Goal: Find specific page/section: Find specific page/section

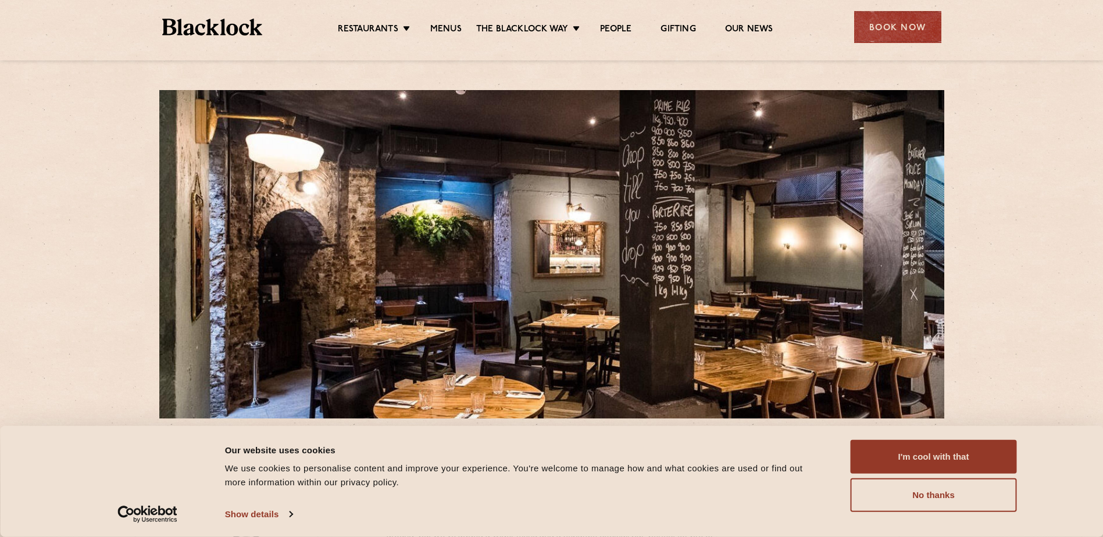
drag, startPoint x: 494, startPoint y: 352, endPoint x: 480, endPoint y: 317, distance: 38.1
click at [480, 317] on div at bounding box center [551, 254] width 785 height 329
click at [925, 460] on button "I'm cool with that" at bounding box center [934, 457] width 166 height 34
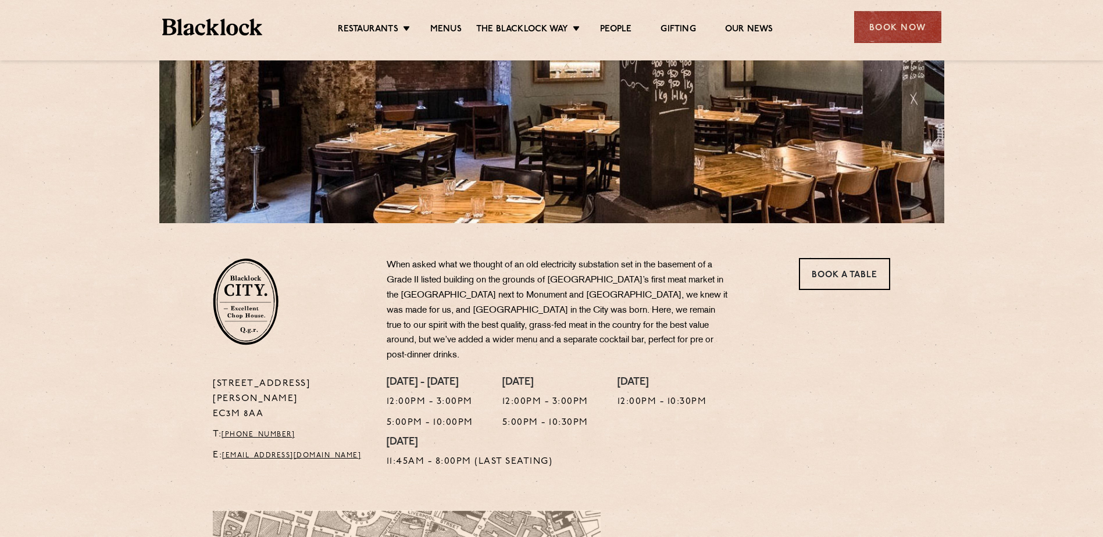
scroll to position [194, 0]
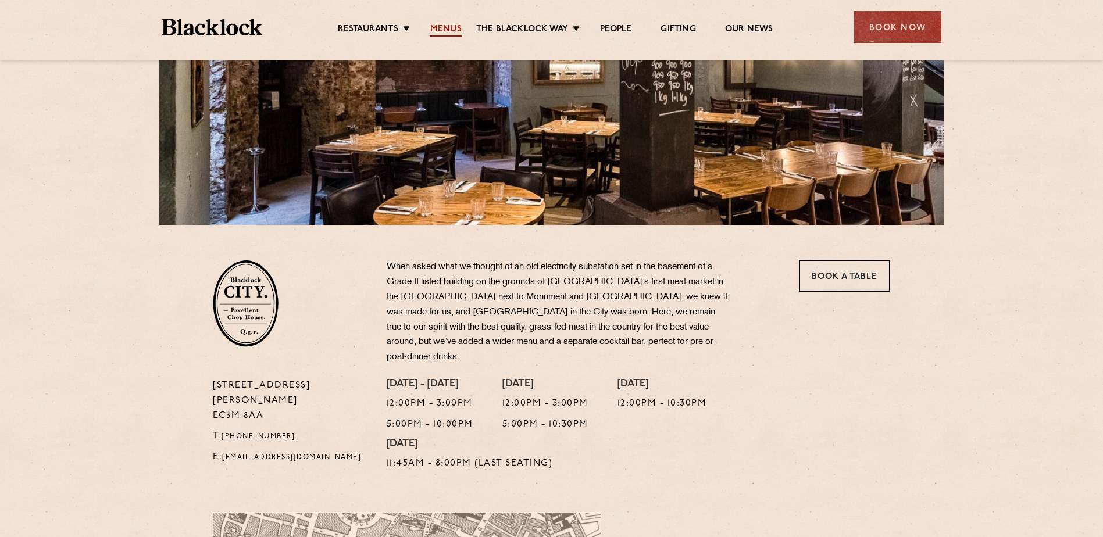
click at [446, 27] on link "Menus" at bounding box center [445, 30] width 31 height 13
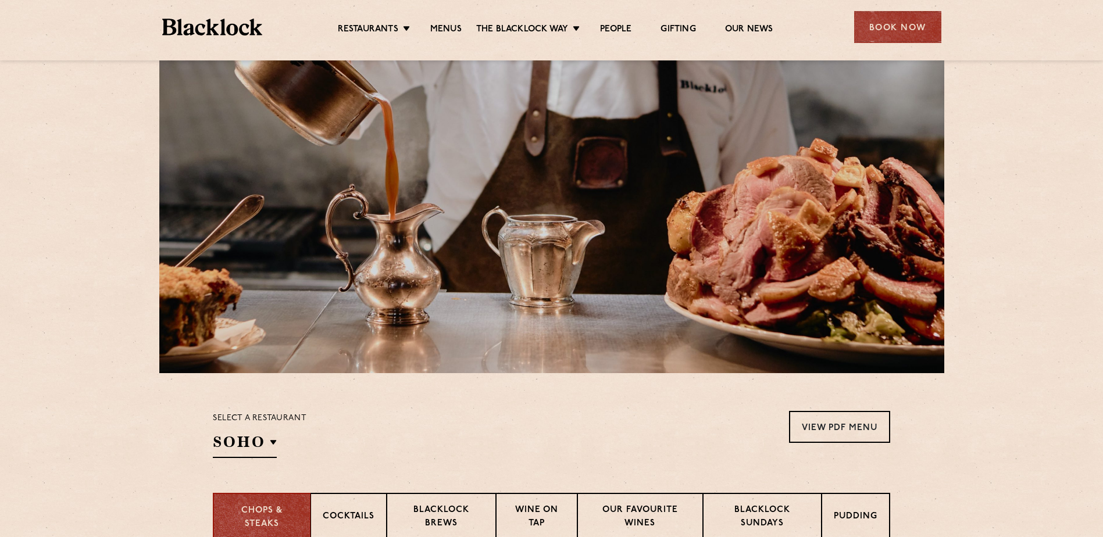
scroll to position [136, 0]
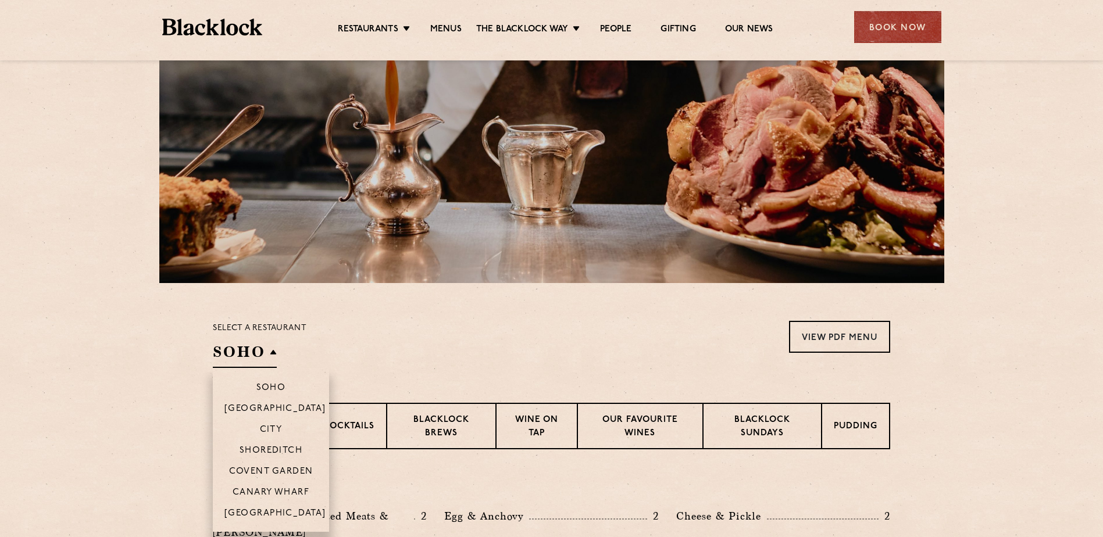
click at [266, 348] on h2 "SOHO" at bounding box center [245, 355] width 64 height 26
click at [269, 426] on p "City" at bounding box center [271, 431] width 23 height 12
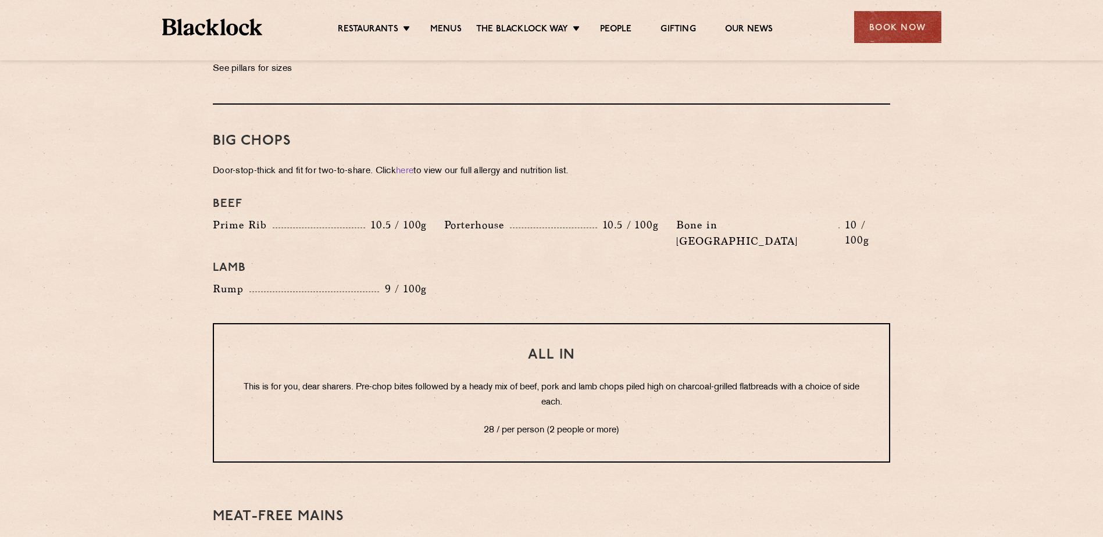
scroll to position [1260, 0]
